Goal: Information Seeking & Learning: Learn about a topic

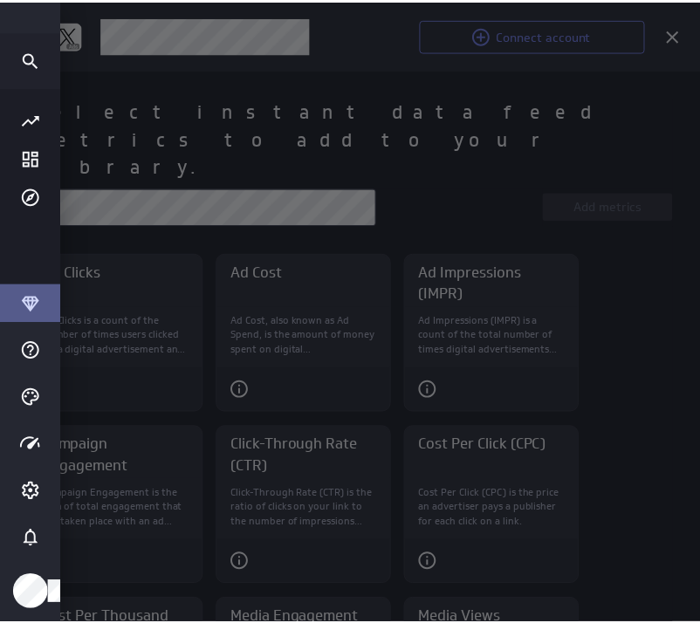
scroll to position [9, 8]
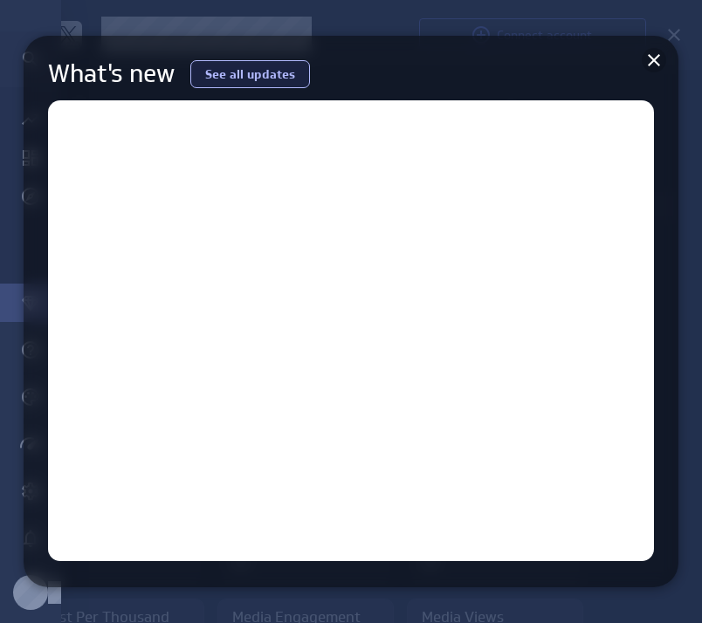
click at [656, 62] on icon at bounding box center [653, 60] width 12 height 12
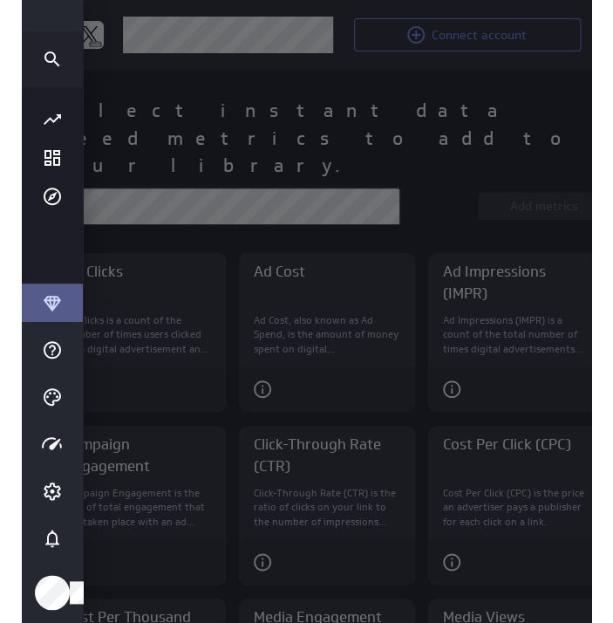
scroll to position [0, 0]
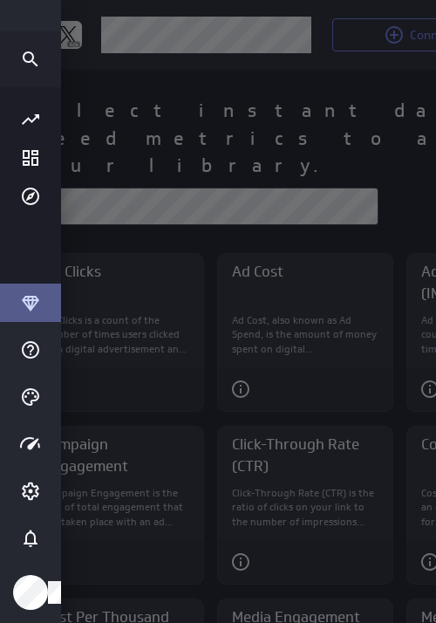
click at [435, 159] on div at bounding box center [218, 311] width 436 height 623
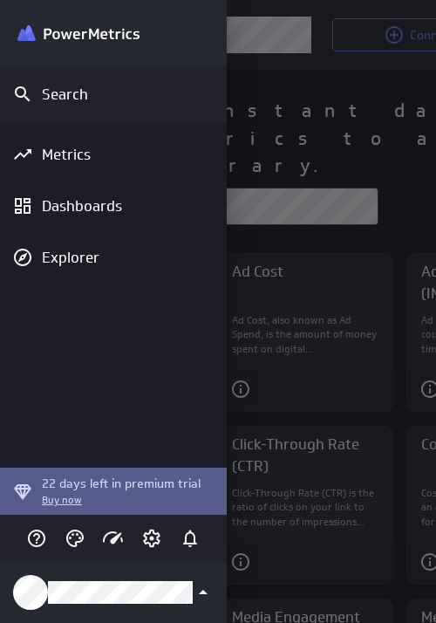
click at [297, 266] on div at bounding box center [218, 311] width 436 height 623
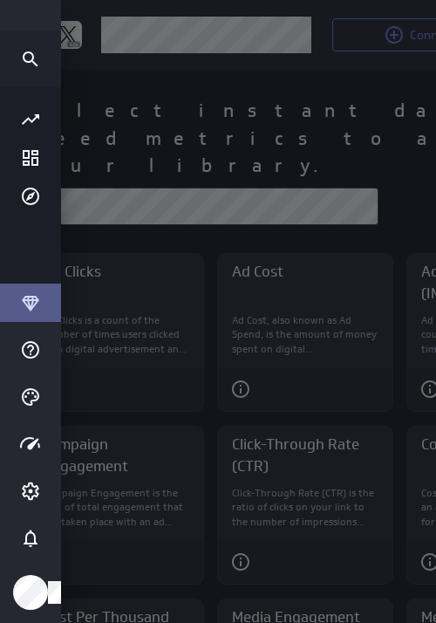
click at [295, 285] on div at bounding box center [218, 311] width 436 height 623
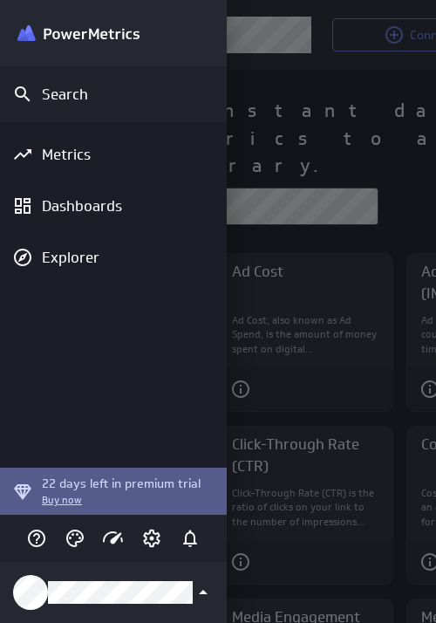
click at [295, 285] on div at bounding box center [218, 311] width 436 height 623
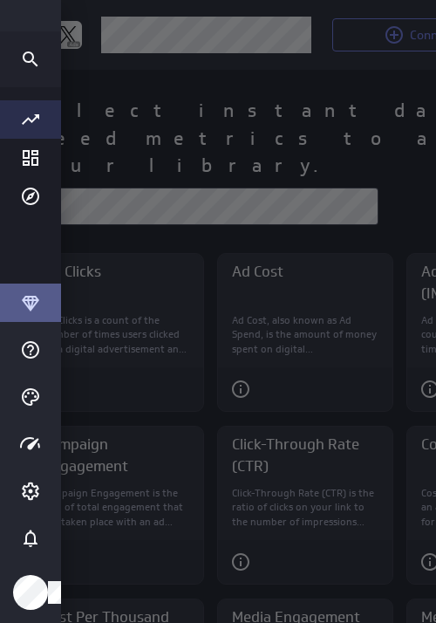
click at [36, 120] on icon "Go to all metrics page." at bounding box center [30, 119] width 21 height 21
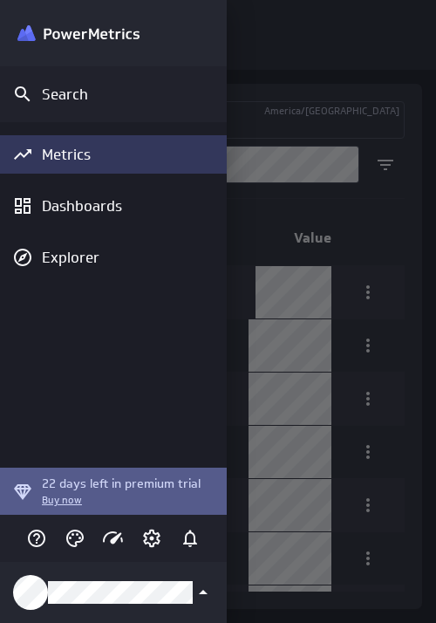
click at [260, 277] on div at bounding box center [218, 311] width 436 height 623
